Goal: Share content: Share content

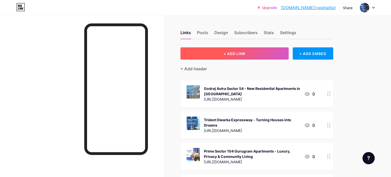
click at [224, 53] on span "+ ADD LINK" at bounding box center [234, 53] width 22 height 4
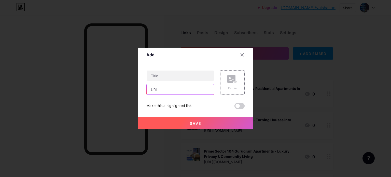
click at [185, 86] on input "text" at bounding box center [180, 89] width 67 height 10
paste input "[URL][DOMAIN_NAME]"
type input "[URL][DOMAIN_NAME]"
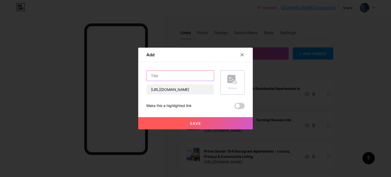
click at [162, 76] on input "text" at bounding box center [180, 76] width 67 height 10
paste input "[PERSON_NAME] - Upcoming Premium Apartments In [GEOGRAPHIC_DATA]"
type input "[PERSON_NAME] - Upcoming Premium Apartments In [GEOGRAPHIC_DATA]"
click at [235, 82] on rect at bounding box center [235, 82] width 4 height 3
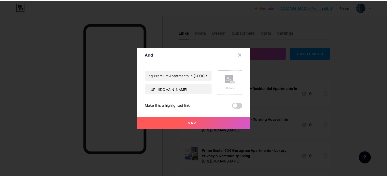
scroll to position [0, 0]
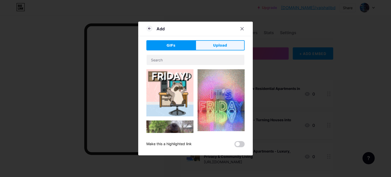
click at [235, 47] on button "Upload" at bounding box center [219, 45] width 49 height 10
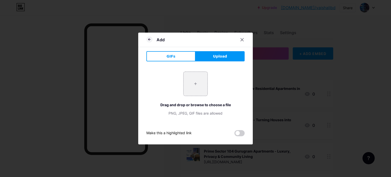
click at [191, 81] on input "file" at bounding box center [196, 84] width 24 height 24
type input "C:\fakepath\2.jpg"
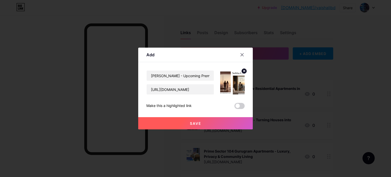
click at [207, 121] on button "Save" at bounding box center [195, 123] width 115 height 12
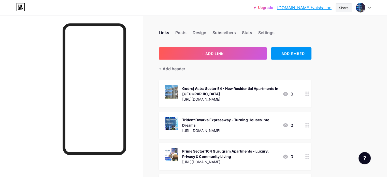
click at [345, 11] on div "Share" at bounding box center [344, 7] width 16 height 9
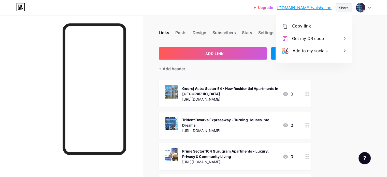
click at [345, 10] on div "Share" at bounding box center [344, 7] width 10 height 5
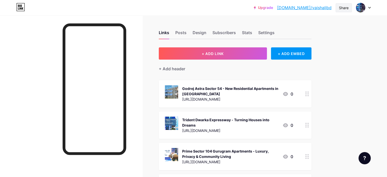
click at [342, 7] on div "Share" at bounding box center [344, 7] width 10 height 5
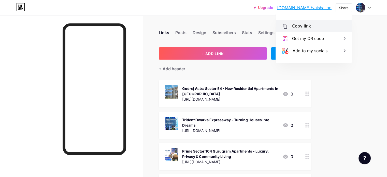
click at [298, 27] on div "Copy link" at bounding box center [301, 26] width 19 height 6
